Goal: Task Accomplishment & Management: Manage account settings

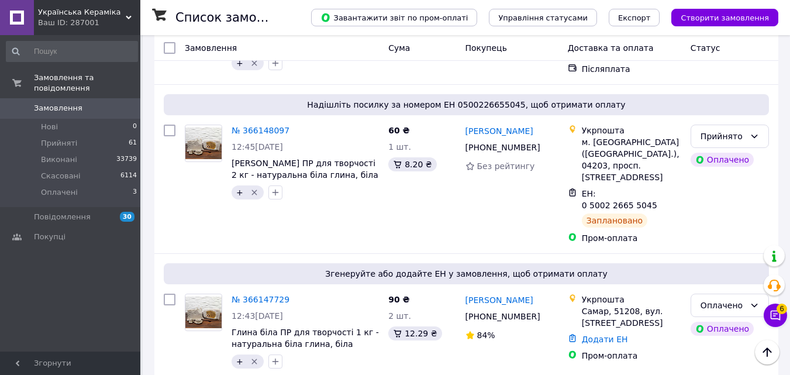
scroll to position [1637, 0]
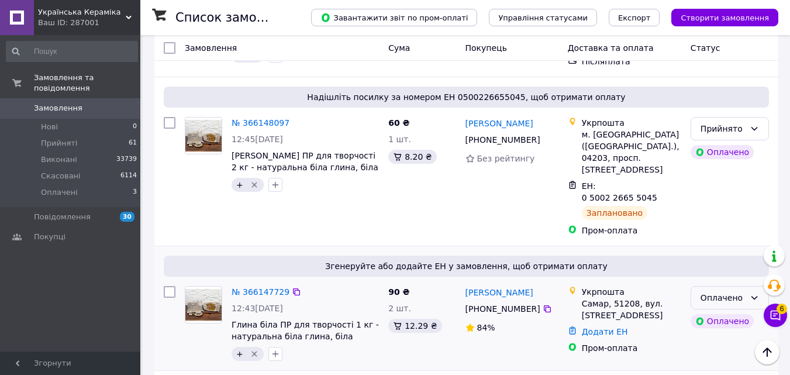
click at [753, 293] on icon at bounding box center [753, 297] width 9 height 9
click at [724, 184] on li "Прийнято" at bounding box center [729, 185] width 77 height 21
click at [257, 287] on link "№ 366147729" at bounding box center [261, 291] width 58 height 9
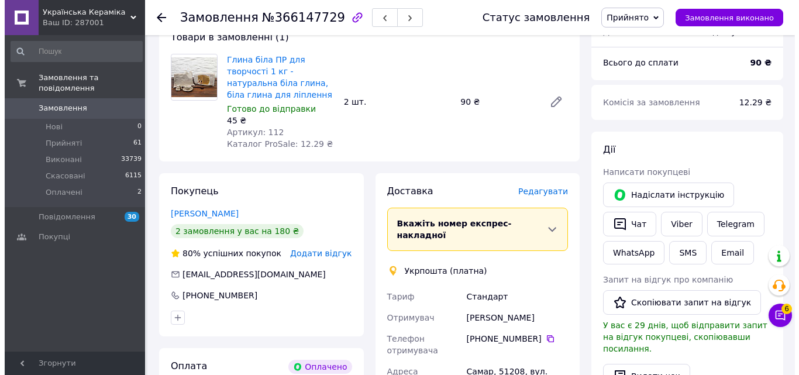
scroll to position [526, 0]
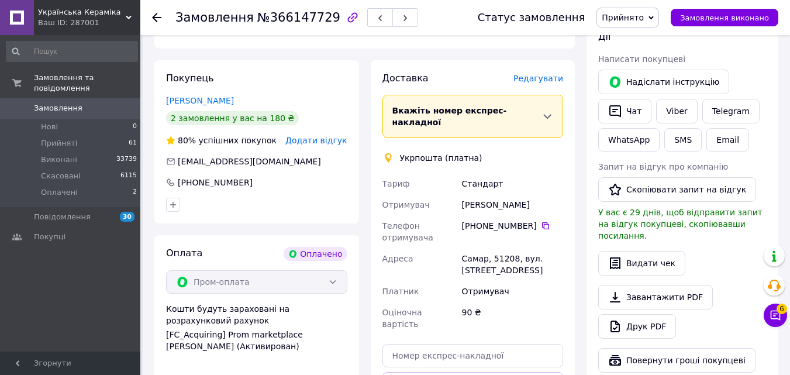
click at [539, 74] on span "Редагувати" at bounding box center [538, 78] width 50 height 9
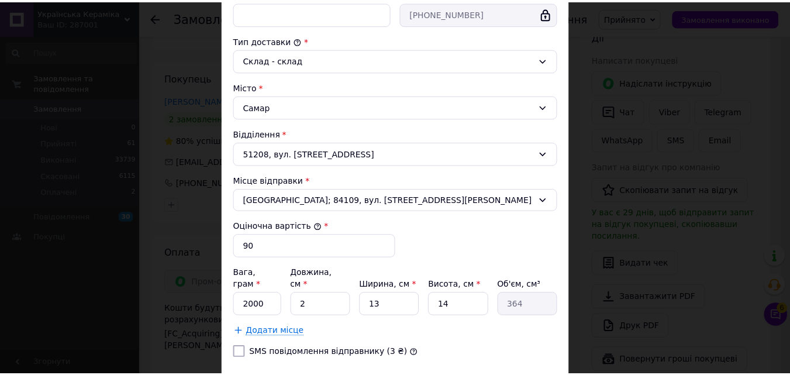
scroll to position [357, 0]
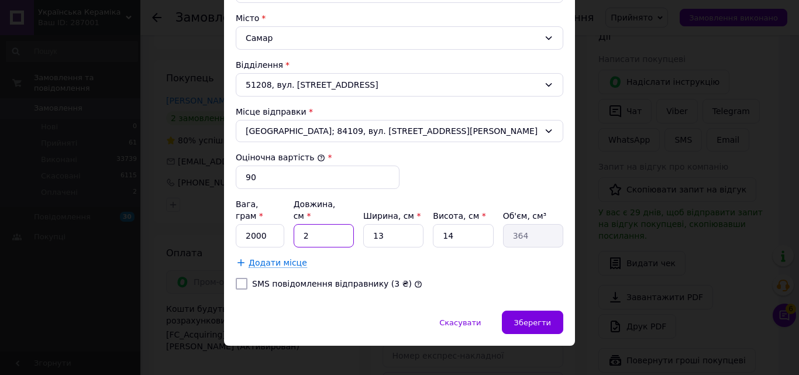
click at [304, 224] on input "2" at bounding box center [323, 235] width 60 height 23
type input "20"
type input "3640"
type input "20"
click at [381, 224] on input "13" at bounding box center [393, 235] width 60 height 23
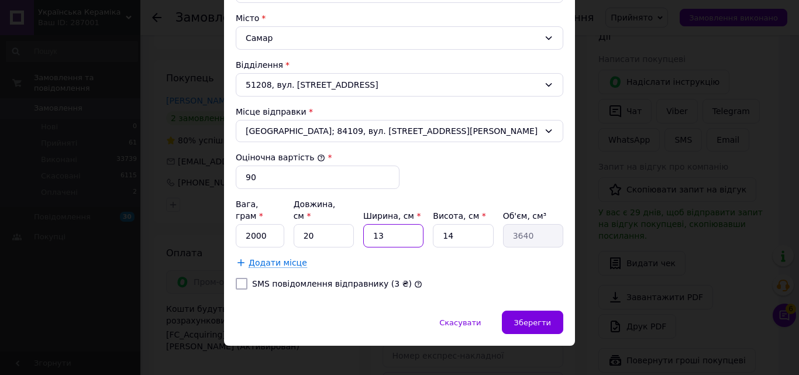
click at [381, 224] on input "13" at bounding box center [393, 235] width 60 height 23
type input "1"
type input "280"
type input "10"
type input "2800"
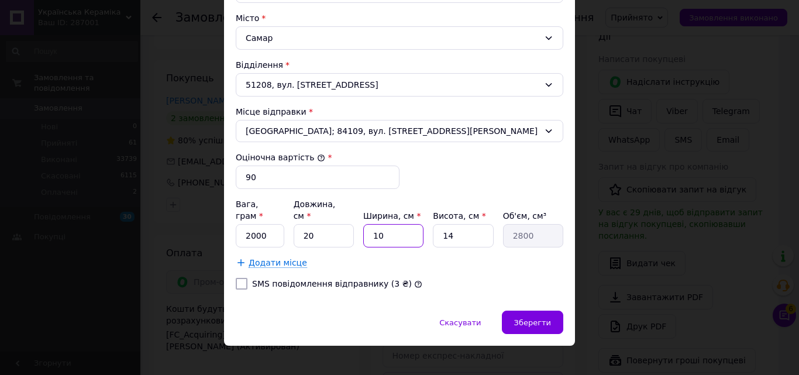
type input "1"
type input "280"
type input "12"
type input "3360"
type input "12"
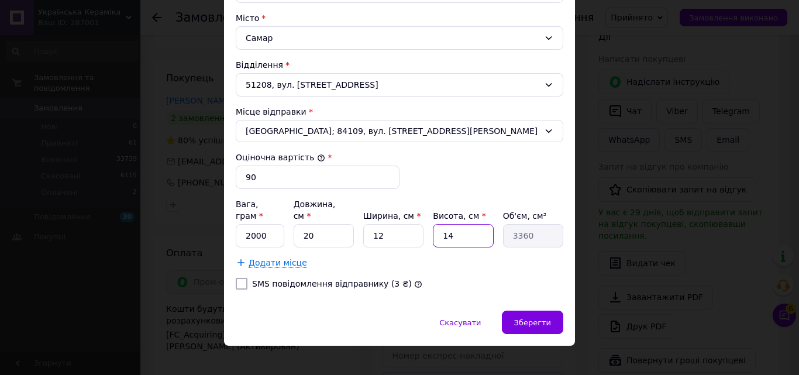
click at [447, 224] on input "14" at bounding box center [463, 235] width 60 height 23
type input "5"
type input "1200"
type input "5"
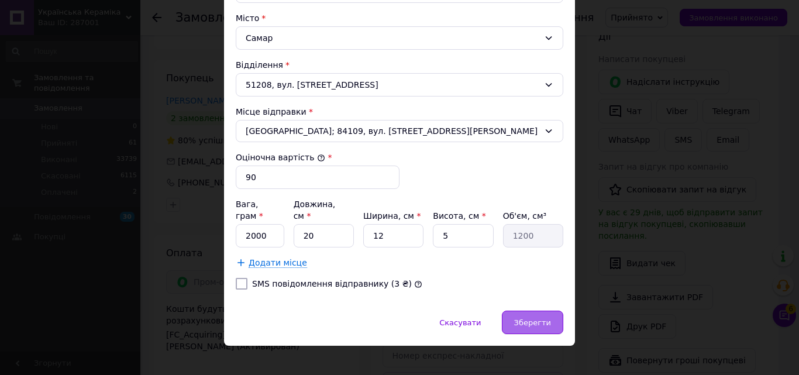
click at [523, 318] on span "Зберегти" at bounding box center [532, 322] width 37 height 9
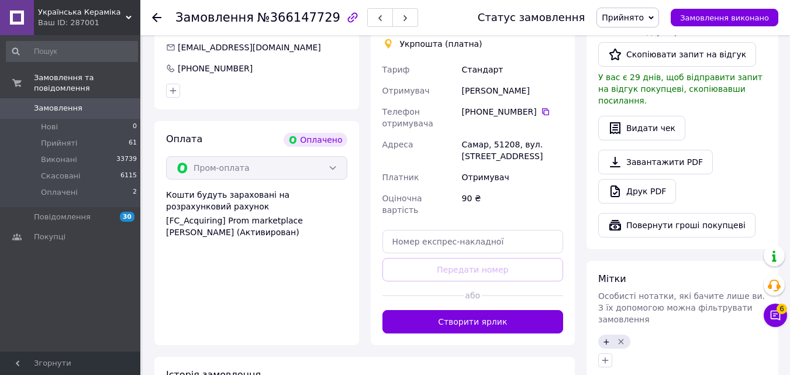
scroll to position [643, 0]
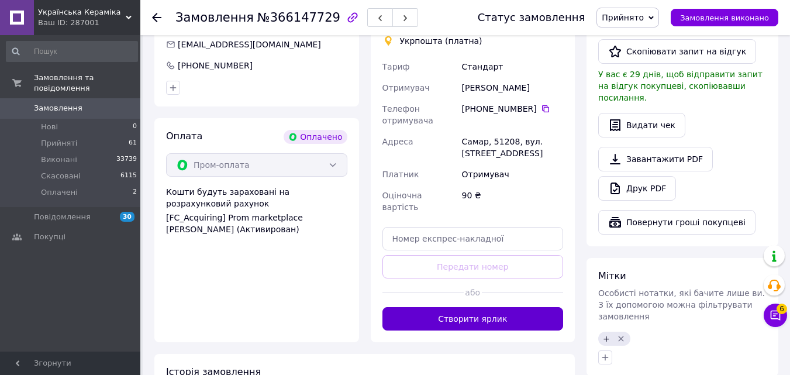
click at [479, 307] on button "Створити ярлик" at bounding box center [472, 318] width 181 height 23
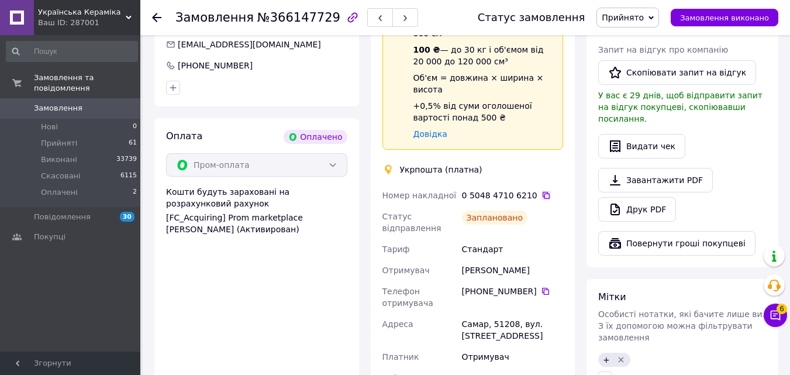
click at [543, 192] on icon at bounding box center [546, 195] width 7 height 7
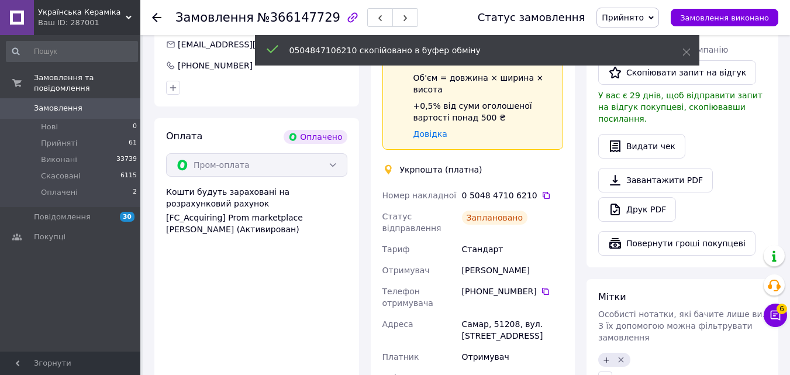
click at [159, 16] on icon at bounding box center [156, 17] width 9 height 9
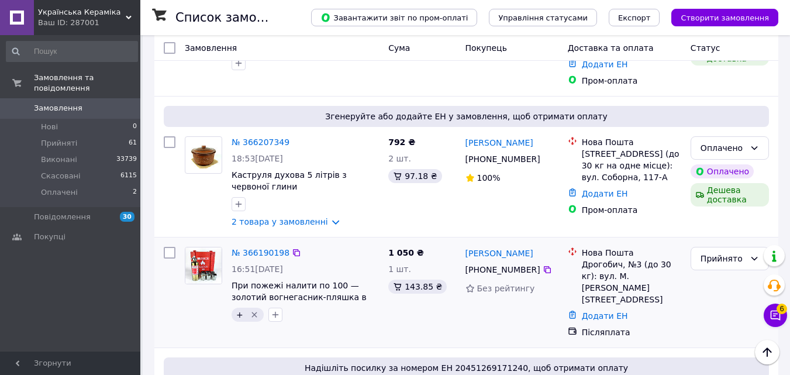
scroll to position [702, 0]
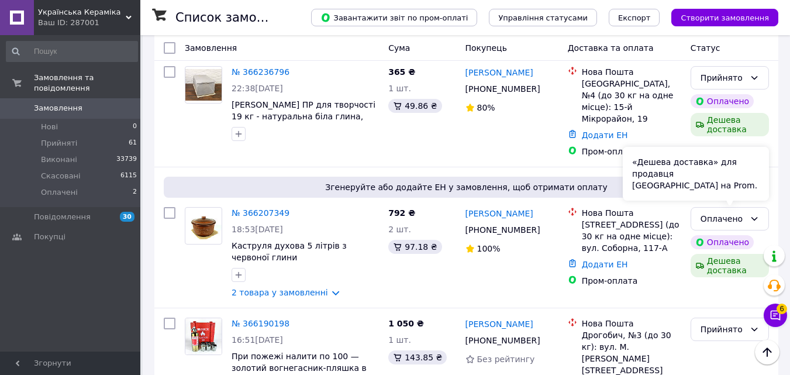
click at [745, 170] on div "«Дешева доставка» для продавця [GEOGRAPHIC_DATA] на Prom." at bounding box center [696, 174] width 146 height 54
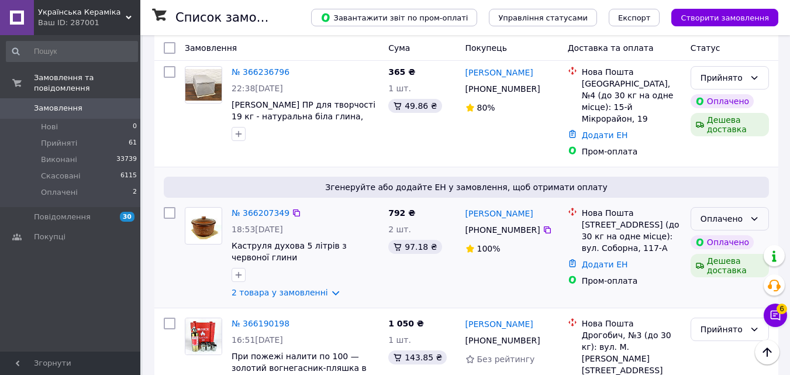
click at [754, 214] on icon at bounding box center [753, 218] width 9 height 9
click at [730, 198] on li "Прийнято" at bounding box center [729, 197] width 77 height 21
click at [233, 268] on button "button" at bounding box center [239, 275] width 14 height 14
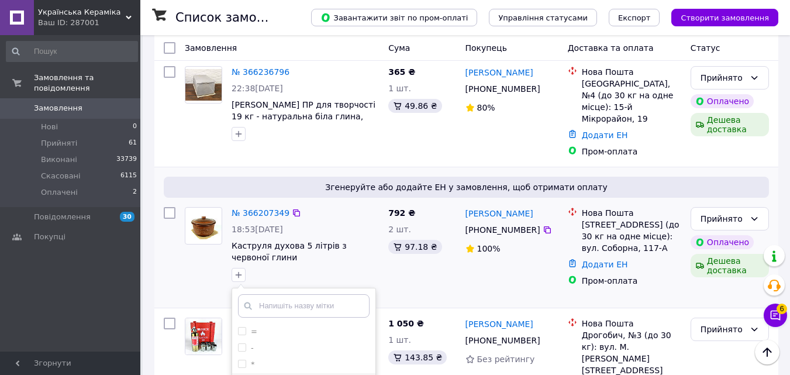
click at [241, 374] on input "+" at bounding box center [242, 380] width 8 height 8
checkbox input "true"
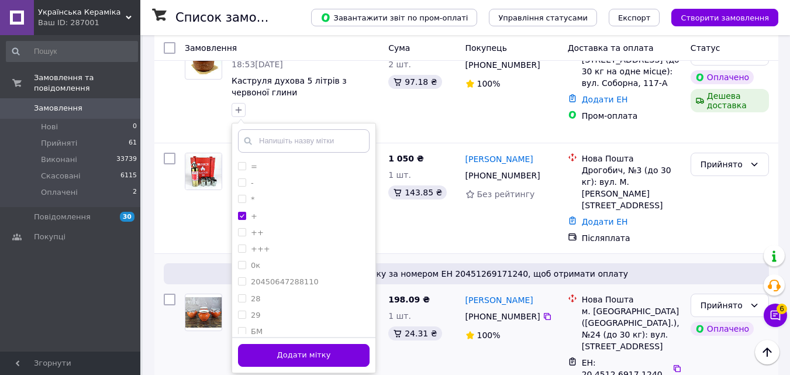
scroll to position [877, 0]
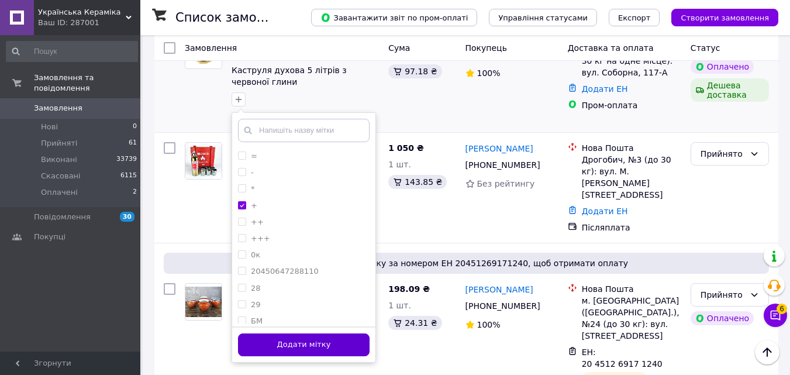
click at [353, 333] on button "Додати мітку" at bounding box center [304, 344] width 132 height 23
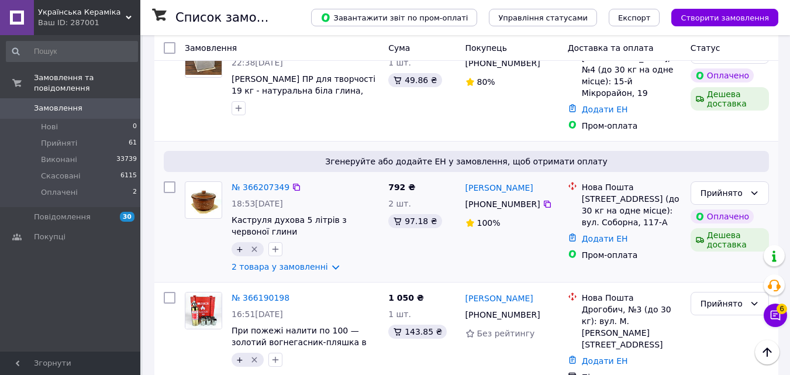
scroll to position [702, 0]
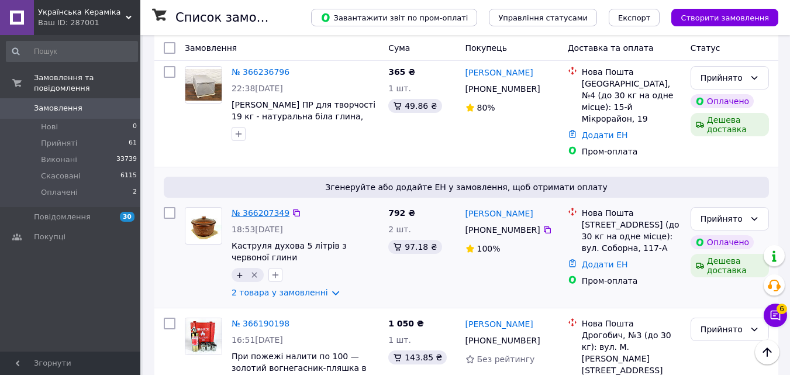
click at [244, 208] on link "№ 366207349" at bounding box center [261, 212] width 58 height 9
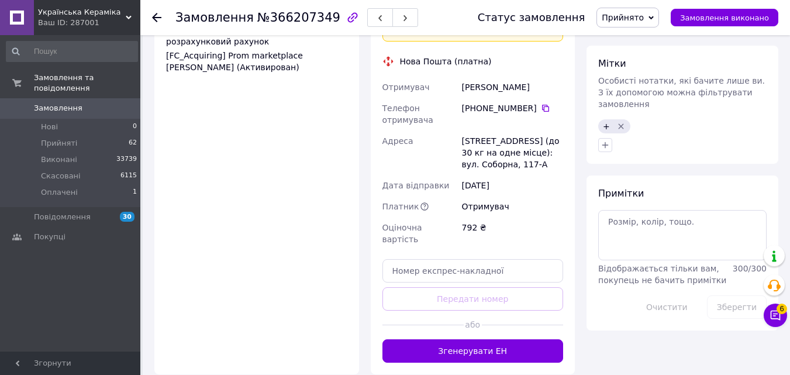
scroll to position [877, 0]
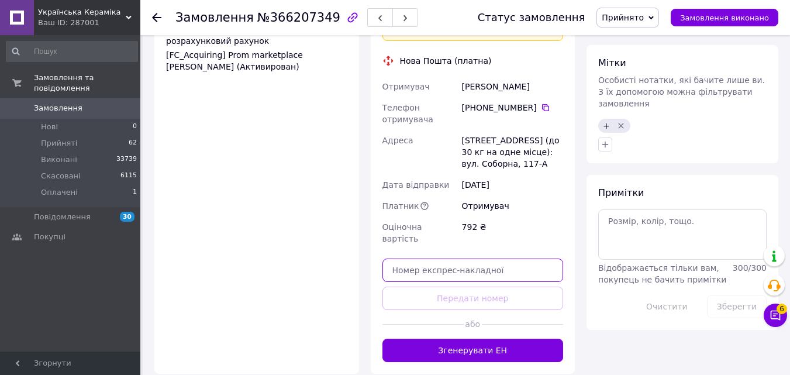
click at [413, 258] on input "text" at bounding box center [472, 269] width 181 height 23
paste input "20451269192118"
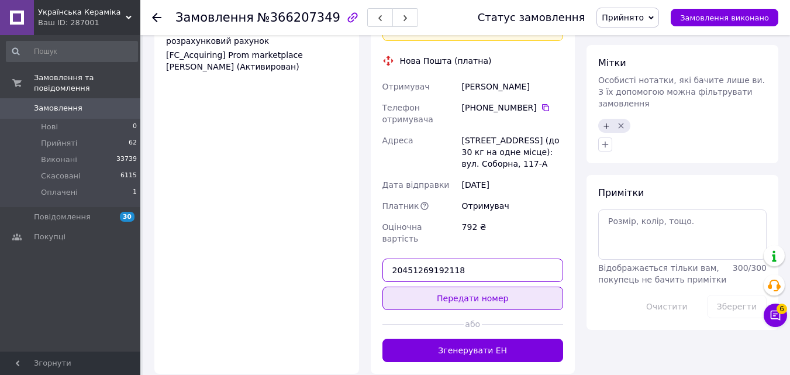
type input "20451269192118"
click at [421, 286] on button "Передати номер" at bounding box center [472, 297] width 181 height 23
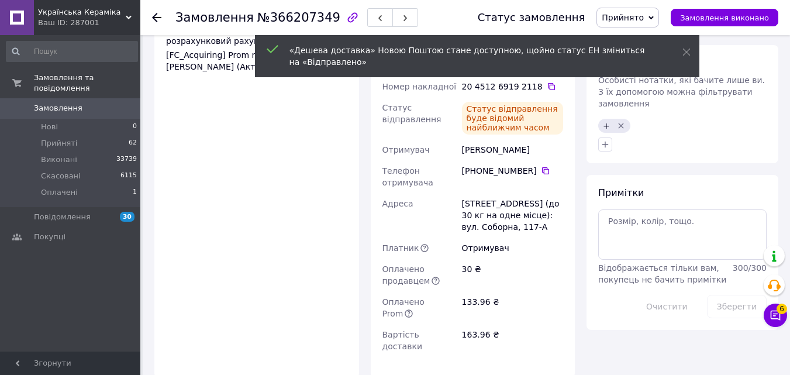
click at [153, 17] on use at bounding box center [156, 17] width 9 height 9
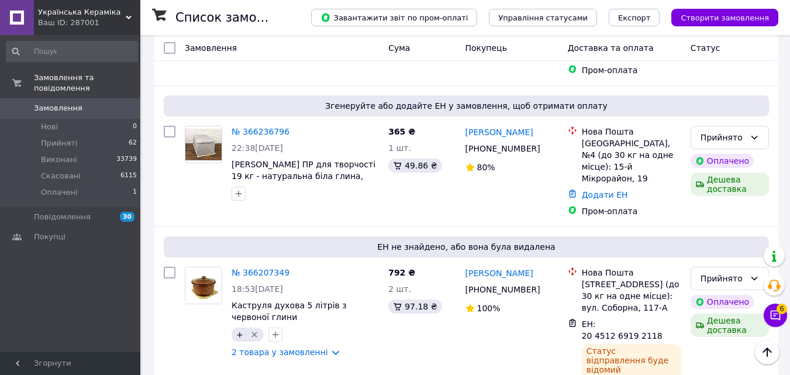
scroll to position [643, 0]
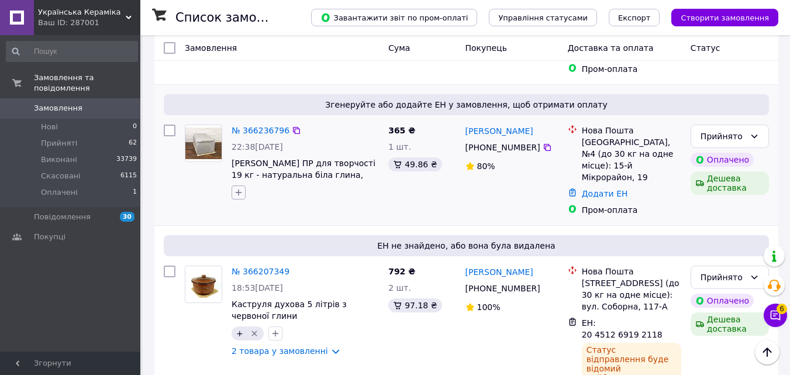
click at [237, 188] on icon "button" at bounding box center [238, 192] width 9 height 9
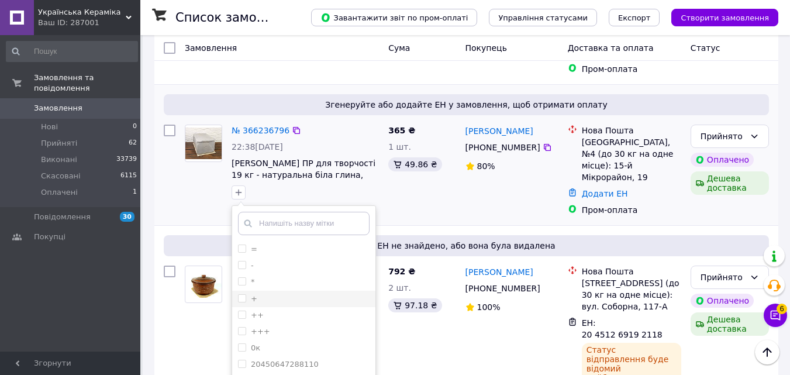
click at [241, 294] on input "+" at bounding box center [242, 298] width 8 height 8
checkbox input "true"
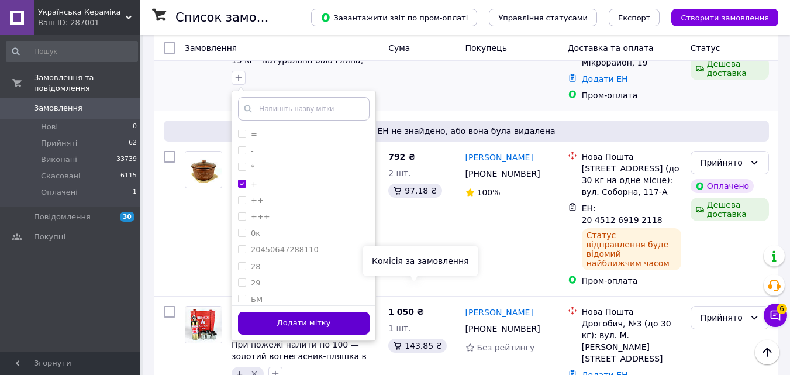
scroll to position [760, 0]
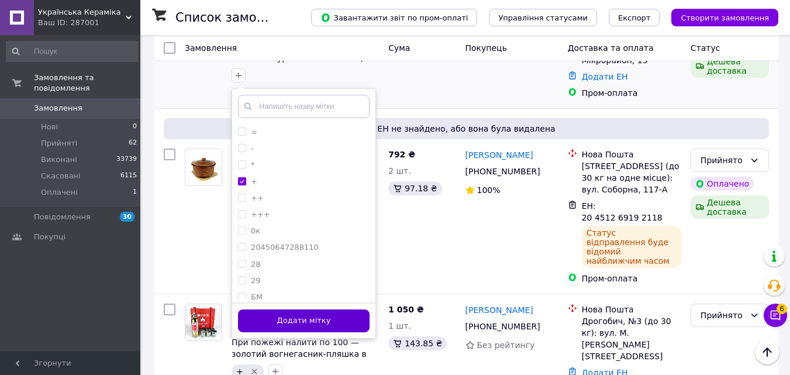
click at [343, 309] on button "Додати мітку" at bounding box center [304, 320] width 132 height 23
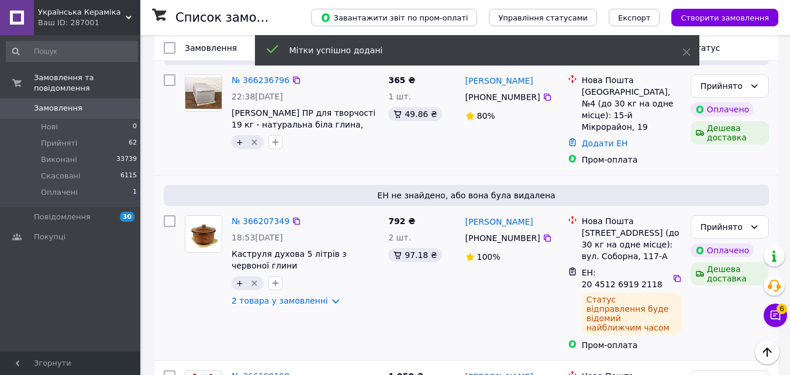
scroll to position [585, 0]
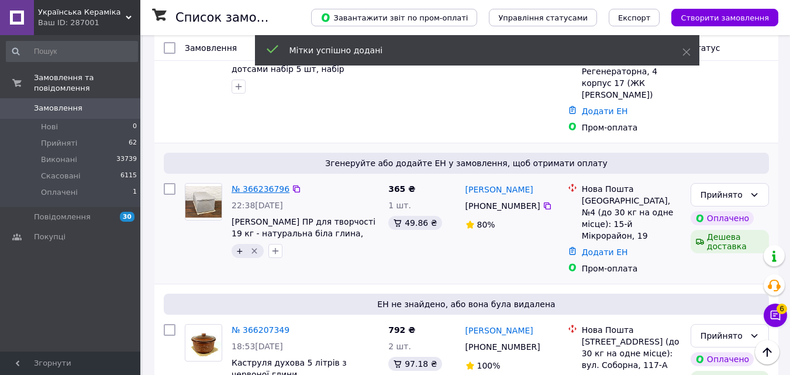
click at [254, 184] on link "№ 366236796" at bounding box center [261, 188] width 58 height 9
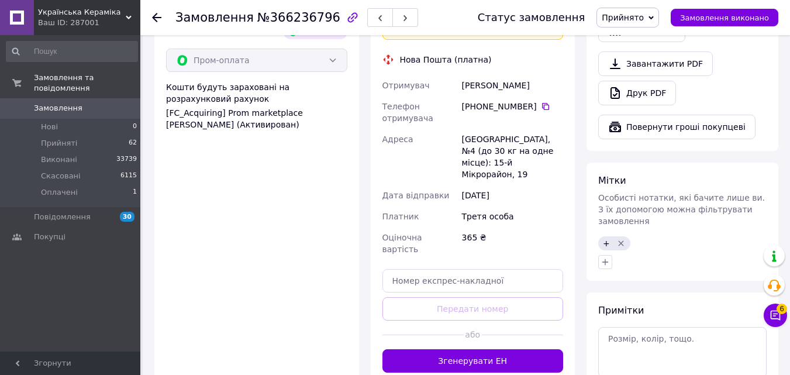
scroll to position [760, 0]
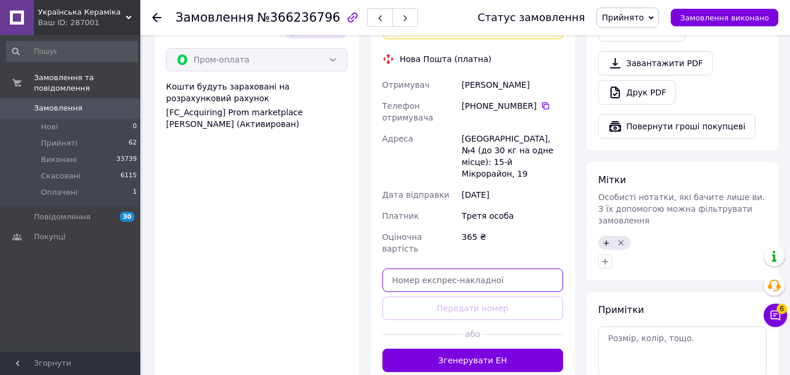
click at [403, 268] on input "text" at bounding box center [472, 279] width 181 height 23
paste input "20451269198258"
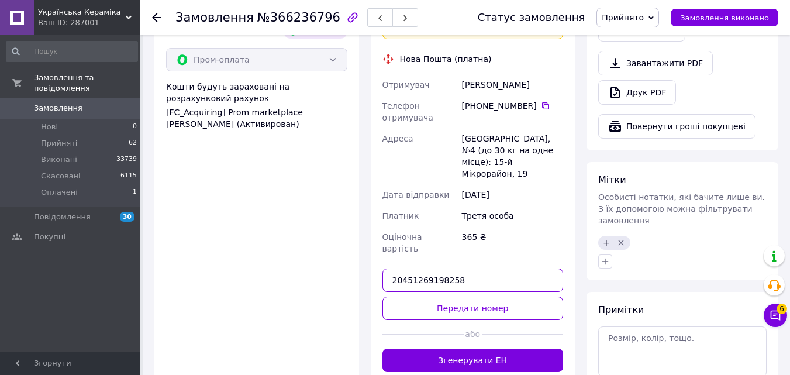
type input "20451269198258"
click at [410, 296] on button "Передати номер" at bounding box center [472, 307] width 181 height 23
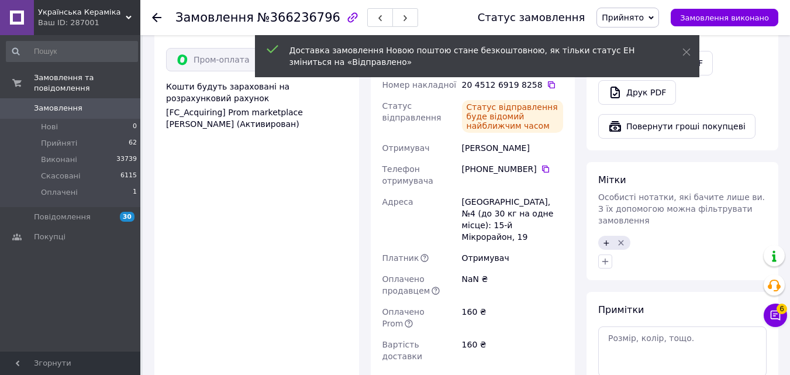
click at [154, 14] on icon at bounding box center [156, 17] width 9 height 9
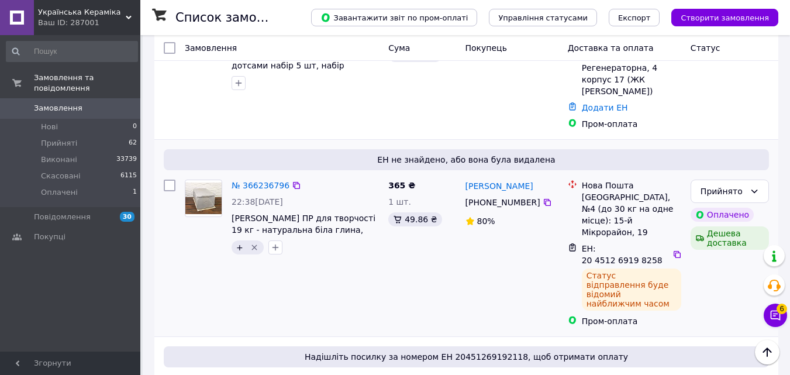
scroll to position [526, 0]
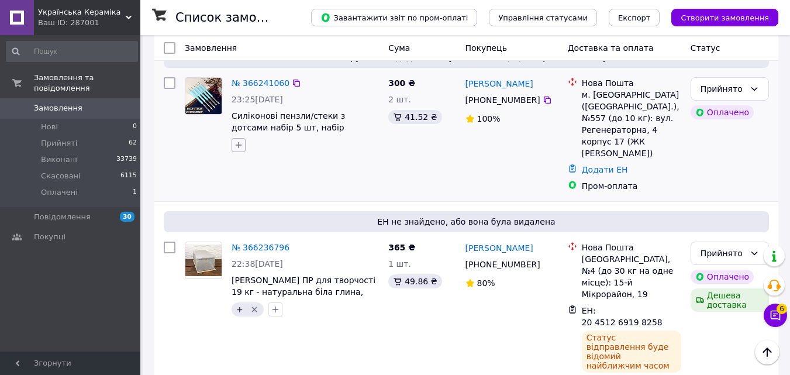
click at [239, 142] on icon "button" at bounding box center [239, 145] width 6 height 6
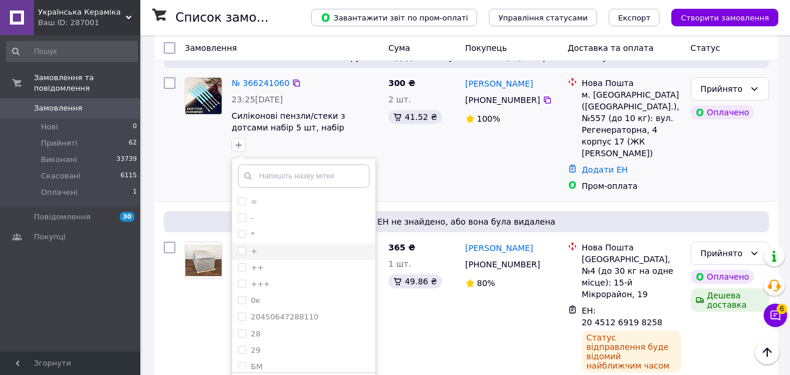
click at [241, 247] on input "+" at bounding box center [242, 251] width 8 height 8
checkbox input "true"
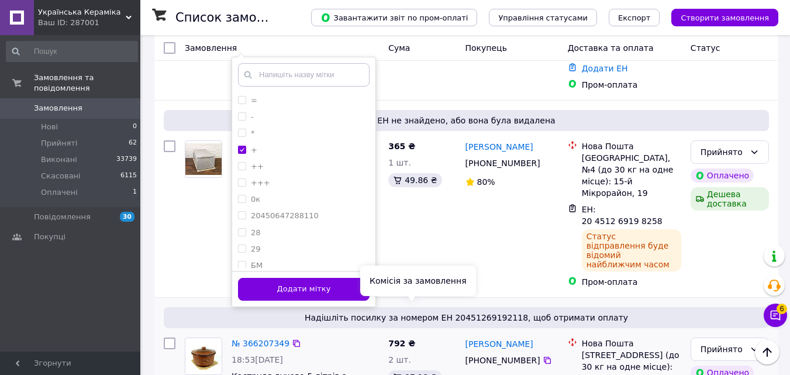
scroll to position [702, 0]
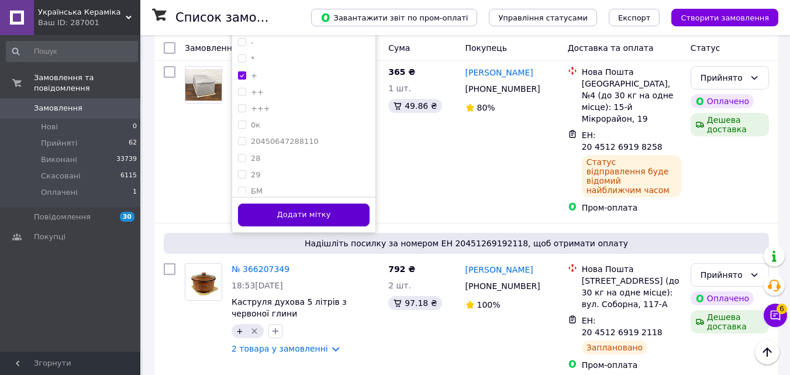
click at [324, 203] on button "Додати мітку" at bounding box center [304, 214] width 132 height 23
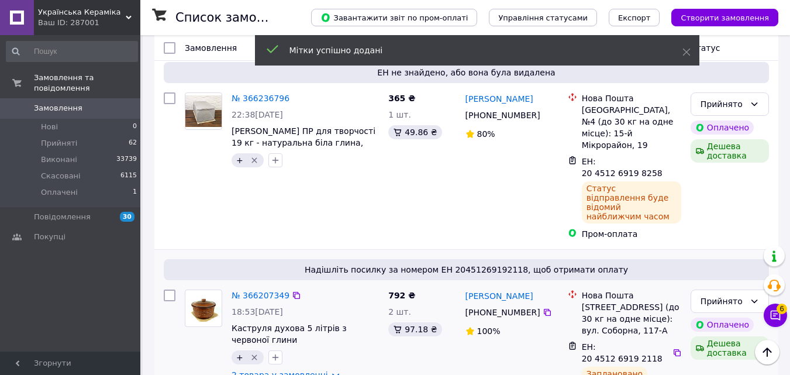
scroll to position [351, 0]
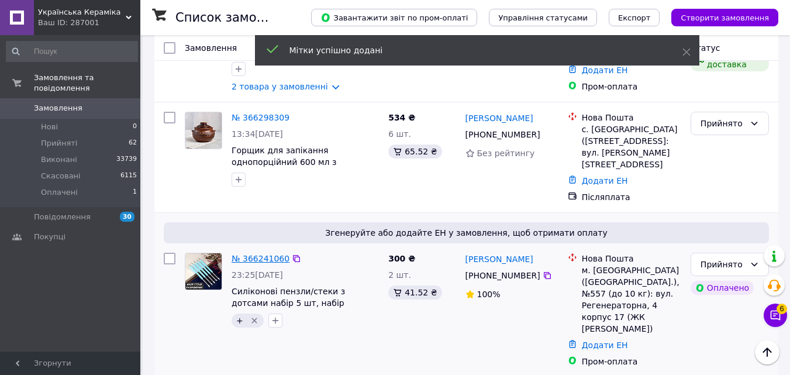
click at [247, 254] on link "№ 366241060" at bounding box center [261, 258] width 58 height 9
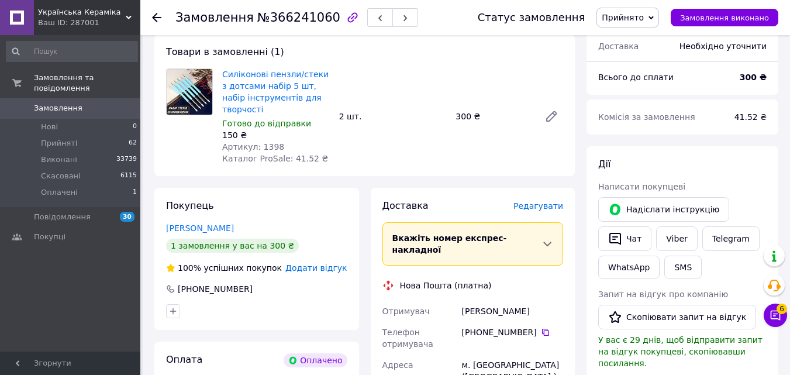
scroll to position [526, 0]
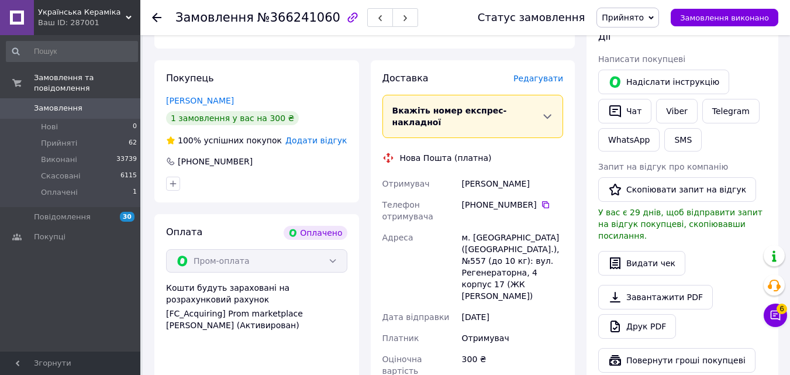
paste input "20451269198912"
type input "20451269198912"
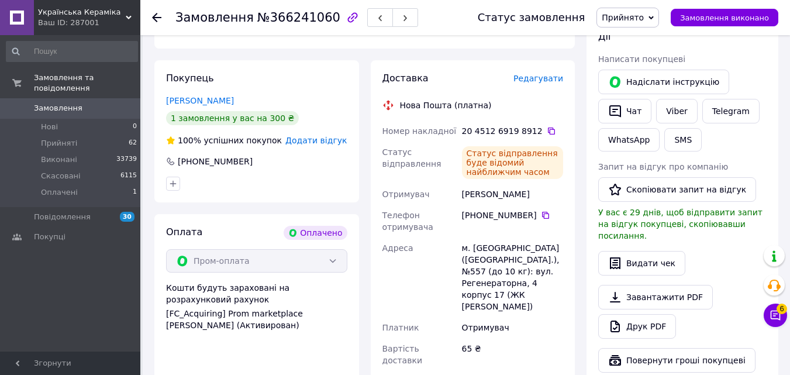
click at [154, 18] on use at bounding box center [156, 17] width 9 height 9
